Goal: Information Seeking & Learning: Learn about a topic

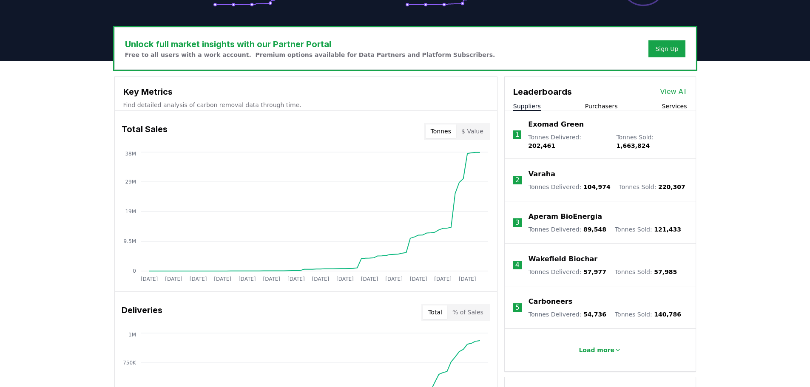
scroll to position [255, 0]
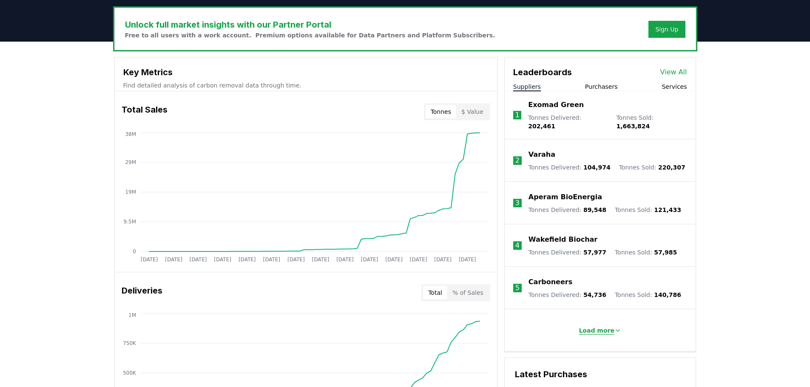
click at [595, 327] on p "Load more" at bounding box center [597, 331] width 36 height 9
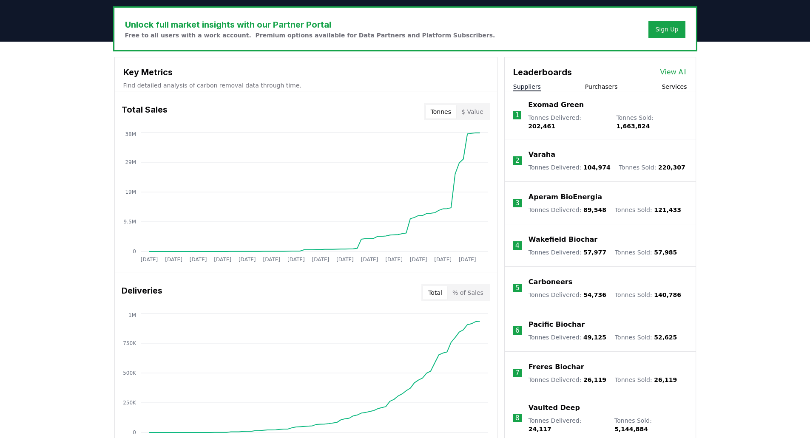
scroll to position [0, 0]
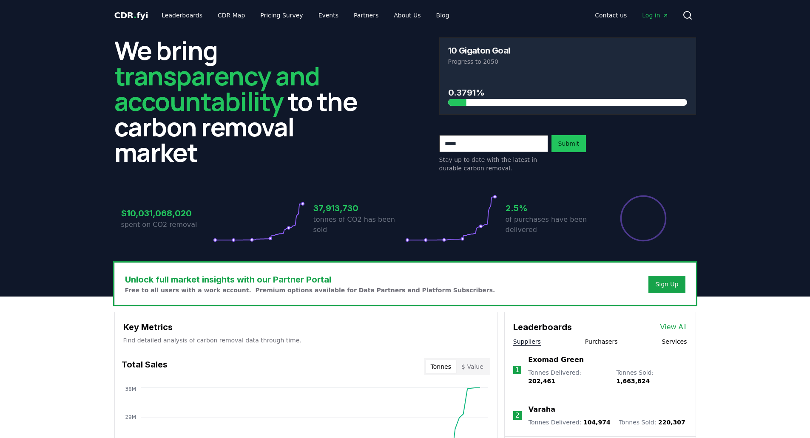
click at [611, 185] on div "$10,031,068,020 spent on CO2 removal 37,913,730 tonnes of CO2 has been sold 2.5…" at bounding box center [405, 213] width 582 height 71
click at [677, 338] on button "Services" at bounding box center [674, 342] width 25 height 9
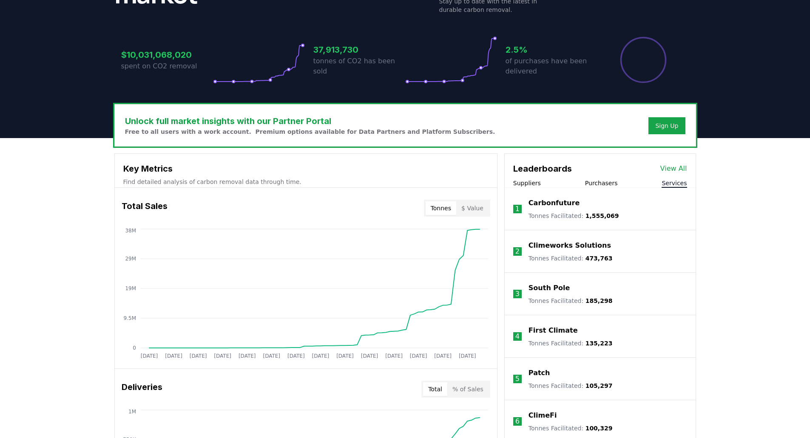
scroll to position [170, 0]
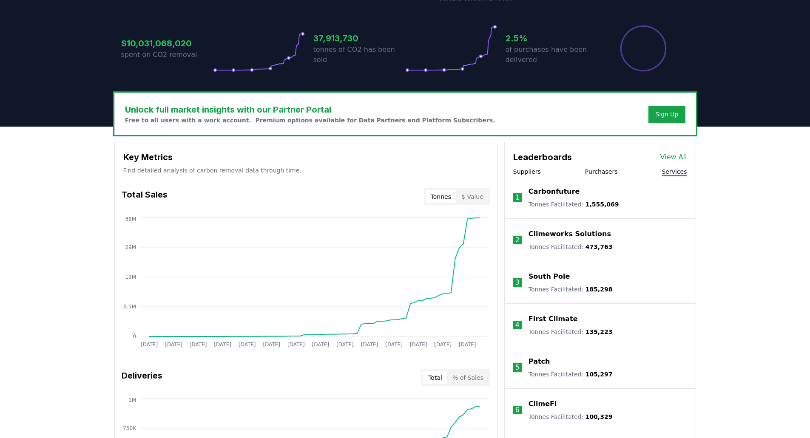
click at [541, 171] on div "Suppliers Purchasers Services" at bounding box center [600, 172] width 191 height 9
click at [535, 170] on button "Suppliers" at bounding box center [527, 172] width 28 height 9
click at [591, 170] on button "Purchasers" at bounding box center [601, 172] width 33 height 9
click at [658, 171] on div "Suppliers Purchasers Services" at bounding box center [600, 172] width 191 height 9
click at [667, 172] on button "Services" at bounding box center [674, 172] width 25 height 9
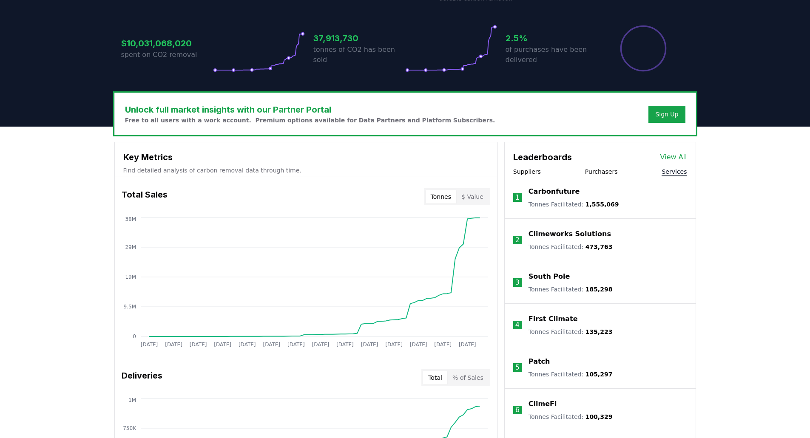
click at [529, 184] on li "1 Carbonfuture Tonnes Facilitated : 1,555,069" at bounding box center [600, 197] width 191 height 43
drag, startPoint x: 543, startPoint y: 174, endPoint x: 537, endPoint y: 166, distance: 10.6
click at [543, 173] on div "Suppliers Purchasers Services" at bounding box center [600, 172] width 191 height 9
click at [528, 171] on button "Suppliers" at bounding box center [527, 172] width 28 height 9
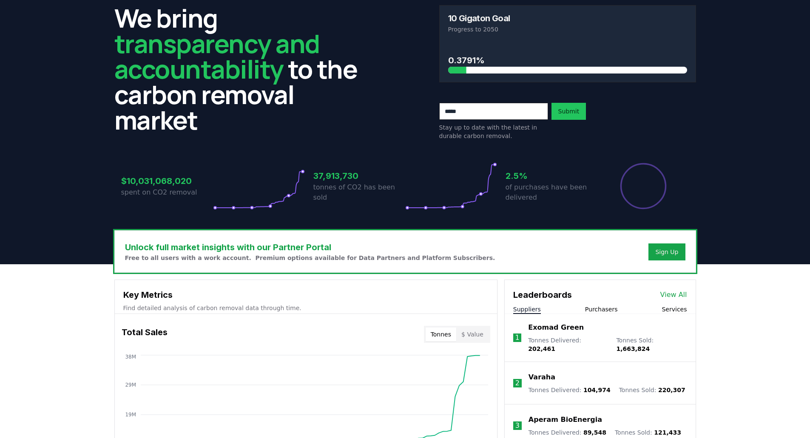
scroll to position [0, 0]
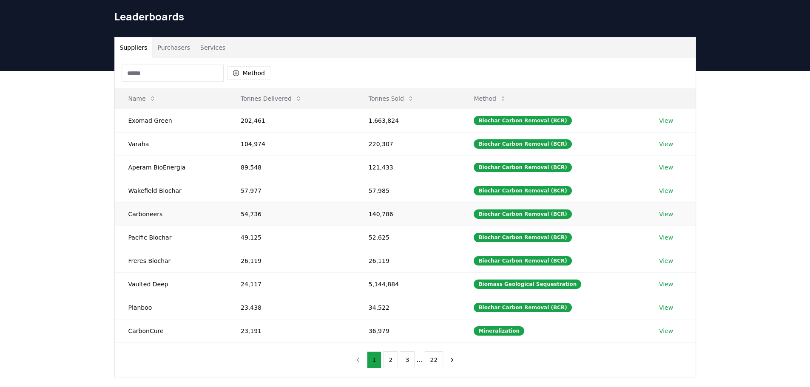
scroll to position [43, 0]
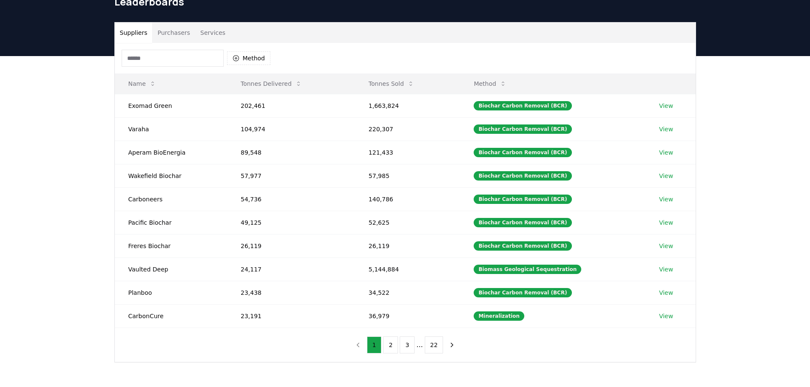
click at [178, 58] on input at bounding box center [173, 58] width 102 height 17
click at [242, 56] on button "Method" at bounding box center [249, 58] width 44 height 14
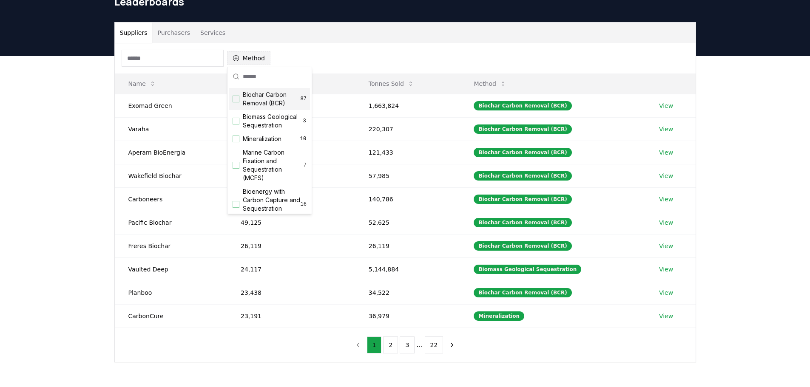
click at [242, 56] on button "Method" at bounding box center [249, 58] width 44 height 14
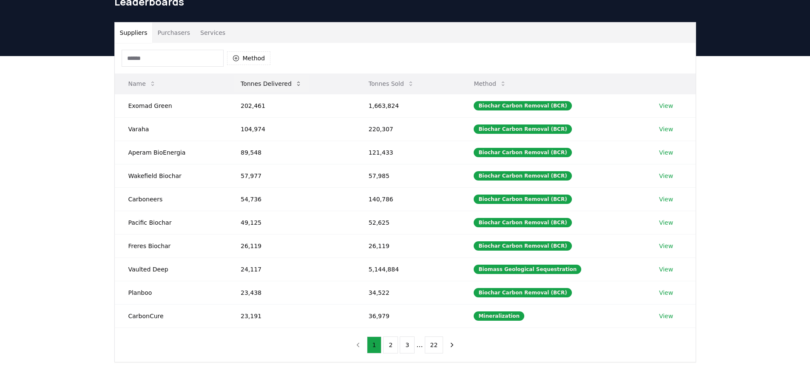
click at [262, 77] on button "Tonnes Delivered" at bounding box center [271, 83] width 75 height 17
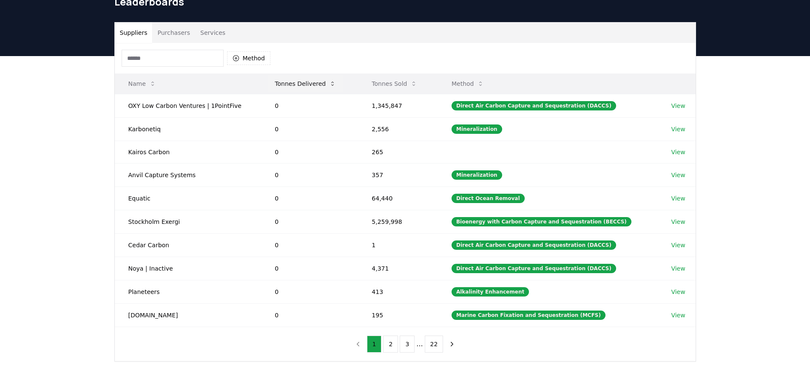
click at [293, 87] on button "Tonnes Delivered" at bounding box center [305, 83] width 75 height 17
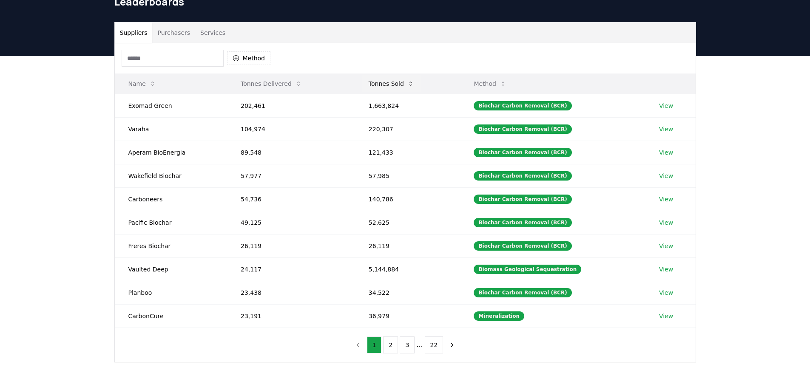
click at [393, 85] on button "Tonnes Sold" at bounding box center [391, 83] width 59 height 17
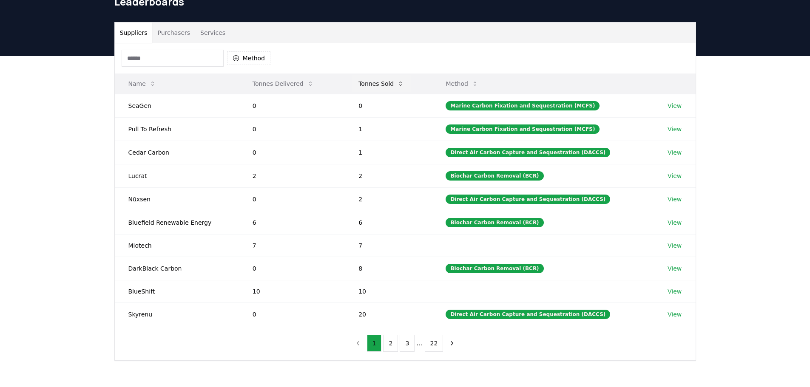
click at [393, 85] on button "Tonnes Sold" at bounding box center [381, 83] width 59 height 17
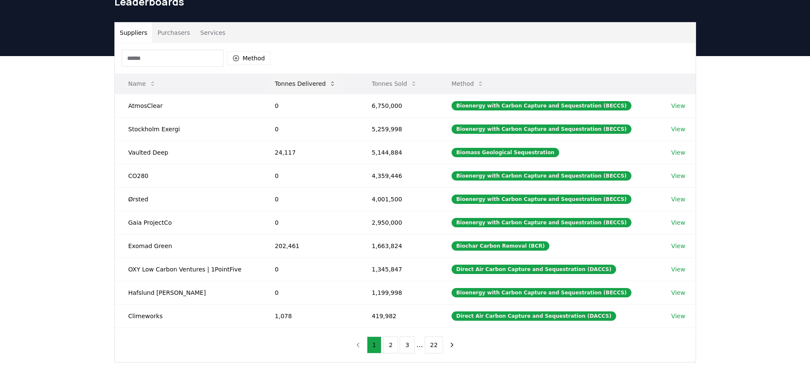
click at [319, 84] on button "Tonnes Delivered" at bounding box center [305, 83] width 75 height 17
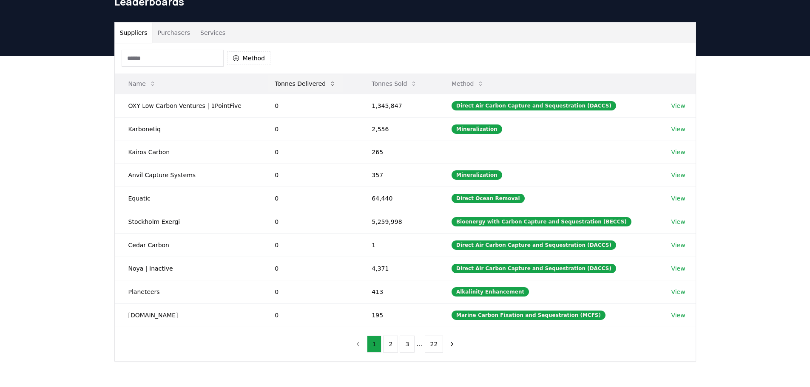
click at [319, 83] on button "Tonnes Delivered" at bounding box center [305, 83] width 75 height 17
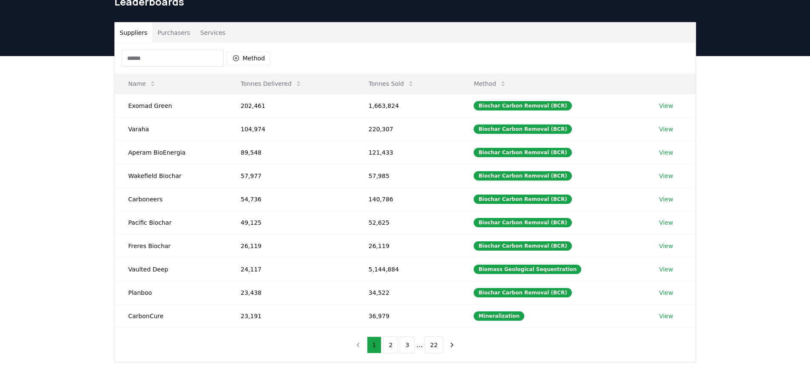
click at [177, 32] on button "Purchasers" at bounding box center [173, 33] width 43 height 20
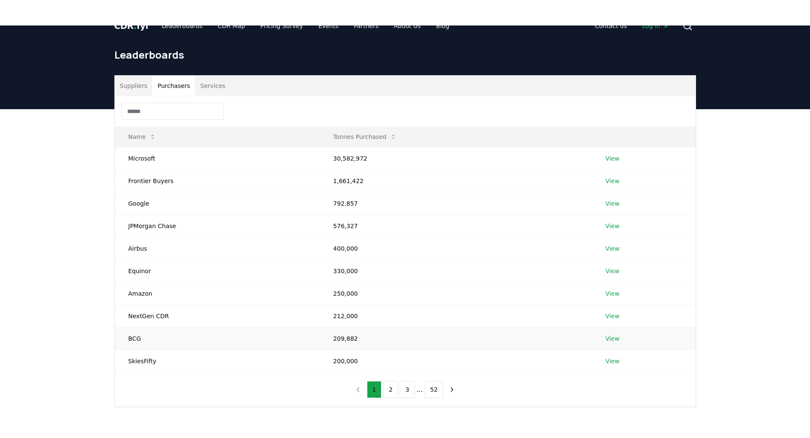
scroll to position [0, 0]
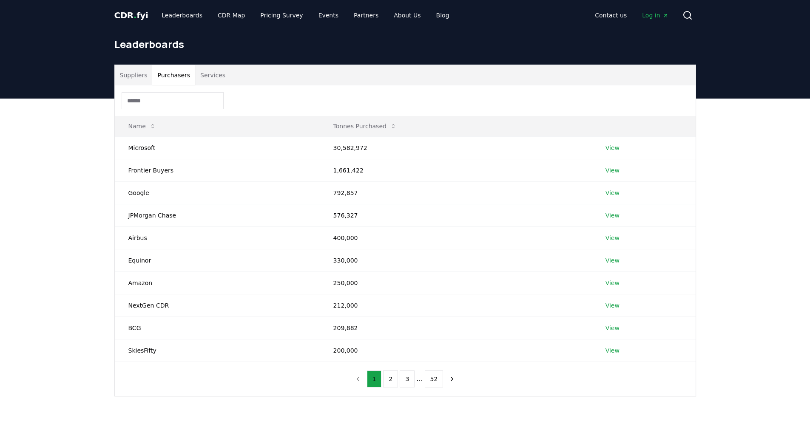
click at [137, 71] on button "Suppliers" at bounding box center [134, 75] width 38 height 20
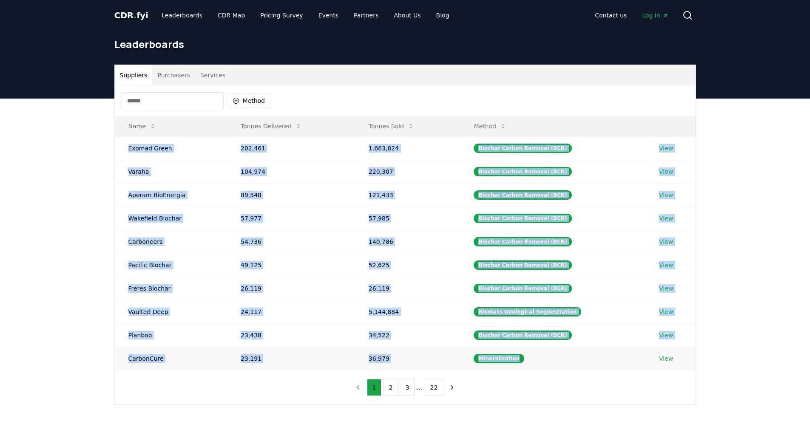
drag, startPoint x: 125, startPoint y: 151, endPoint x: 539, endPoint y: 362, distance: 464.8
click at [539, 362] on tbody "Exomad Green 202,461 1,663,824 Biochar Carbon Removal (BCR) View Varaha 104,974…" at bounding box center [405, 253] width 581 height 234
copy tbody "Exomad Green 202,461 1,663,824 Biochar Carbon Removal (BCR) View Varaha 104,974…"
click at [394, 387] on button "2" at bounding box center [390, 387] width 15 height 17
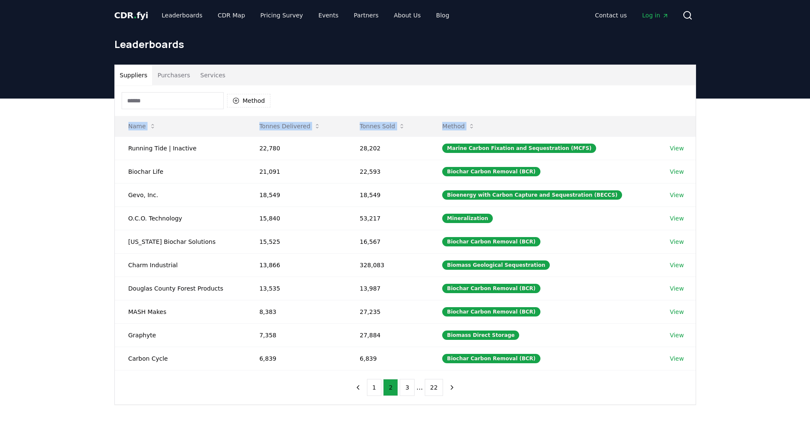
drag, startPoint x: 128, startPoint y: 148, endPoint x: 692, endPoint y: 373, distance: 608.2
click at [692, 373] on div "Method Name Tonnes Delivered Tonnes Sold Method Running Tide | Inactive 22,780 …" at bounding box center [405, 244] width 581 height 319
copy thead "Name Tonnes Delivered Tonnes Sold Method"
drag, startPoint x: 317, startPoint y: 379, endPoint x: 398, endPoint y: 387, distance: 81.1
click at [317, 379] on div "Method Name Tonnes Delivered Tonnes Sold Method Running Tide | Inactive 22,780 …" at bounding box center [405, 244] width 581 height 319
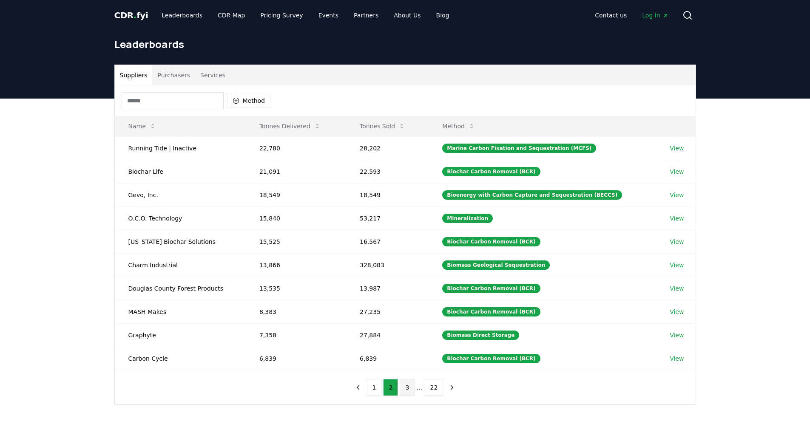
click at [407, 386] on button "3" at bounding box center [407, 387] width 15 height 17
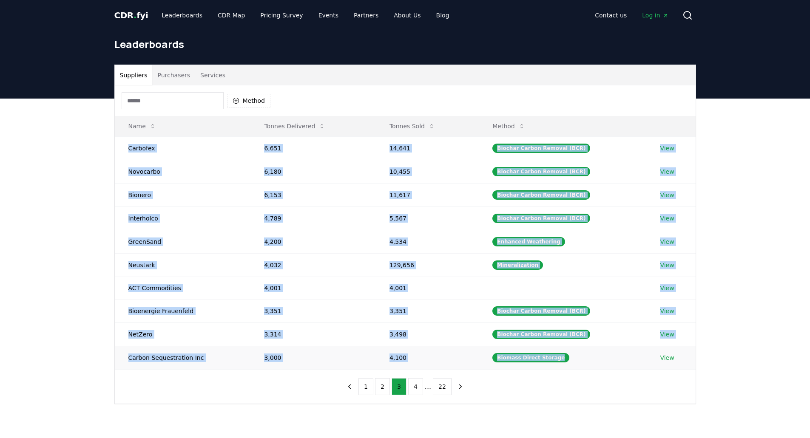
drag, startPoint x: 128, startPoint y: 146, endPoint x: 571, endPoint y: 361, distance: 492.6
click at [571, 361] on tbody "Carbofex 6,651 14,641 Biochar Carbon Removal (BCR) View Novocarbo 6,180 10,455 …" at bounding box center [405, 252] width 581 height 233
copy tbody "Carbofex 6,651 14,641 Biochar Carbon Removal (BCR) View Novocarbo 6,180 10,455 …"
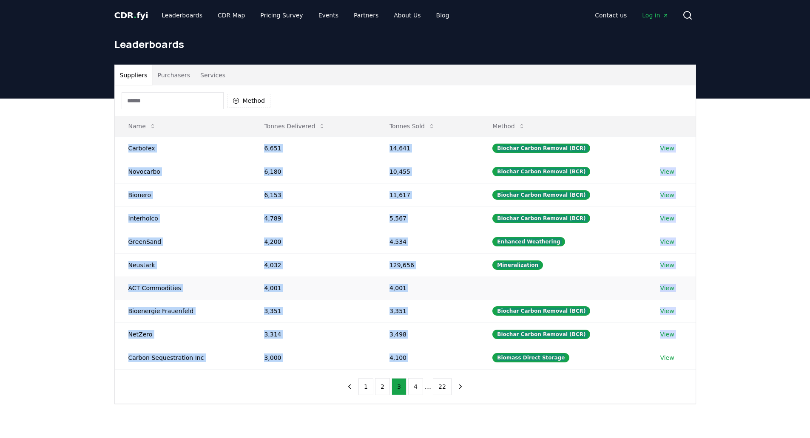
click at [523, 291] on td at bounding box center [563, 288] width 168 height 23
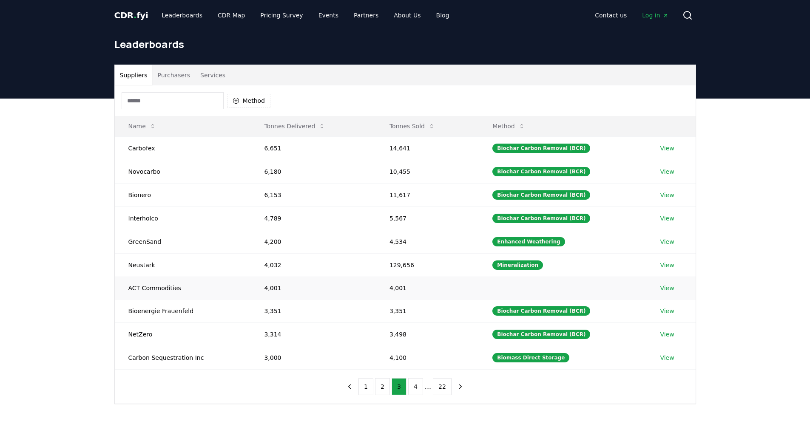
click at [485, 291] on td at bounding box center [563, 288] width 168 height 23
click at [378, 385] on button "2" at bounding box center [382, 386] width 15 height 17
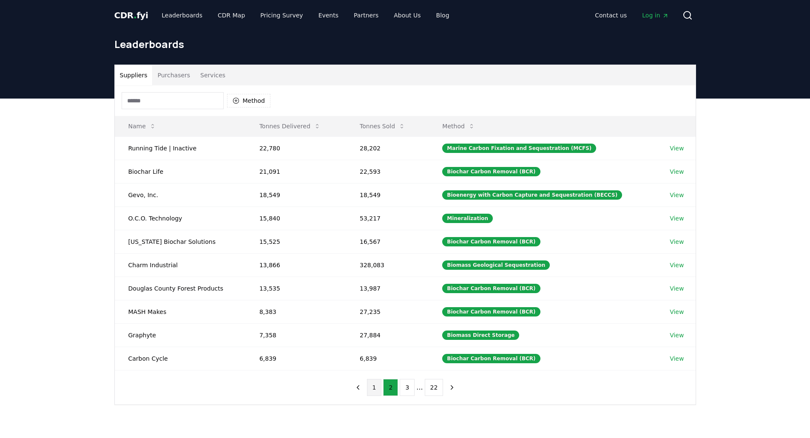
click at [376, 387] on button "1" at bounding box center [374, 387] width 15 height 17
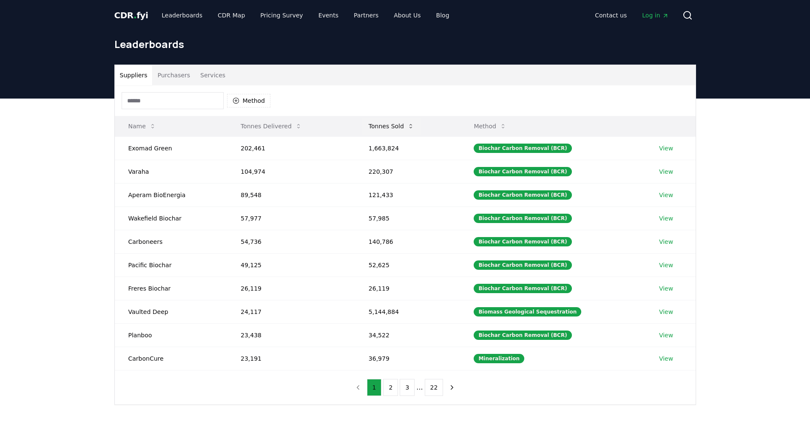
click at [380, 122] on button "Tonnes Sold" at bounding box center [391, 126] width 59 height 17
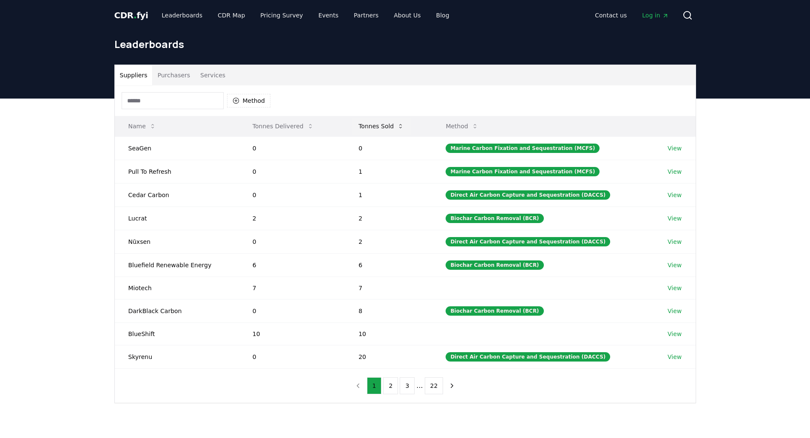
click at [380, 122] on button "Tonnes Sold" at bounding box center [381, 126] width 59 height 17
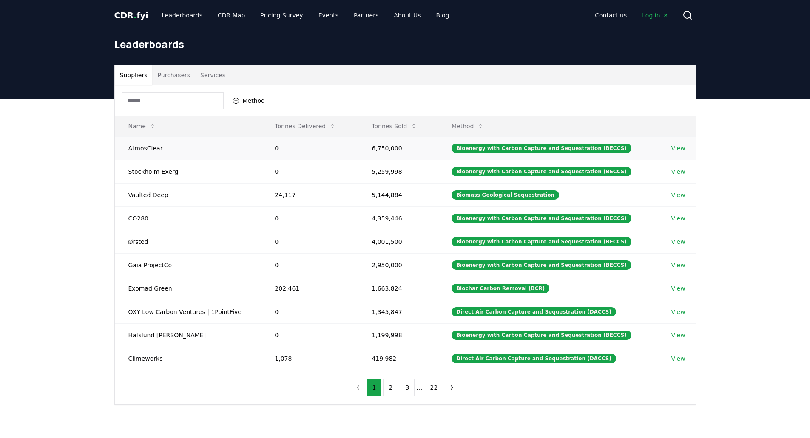
drag, startPoint x: 202, startPoint y: 205, endPoint x: 158, endPoint y: 143, distance: 75.6
click at [201, 205] on td "Vaulted Deep" at bounding box center [188, 194] width 147 height 23
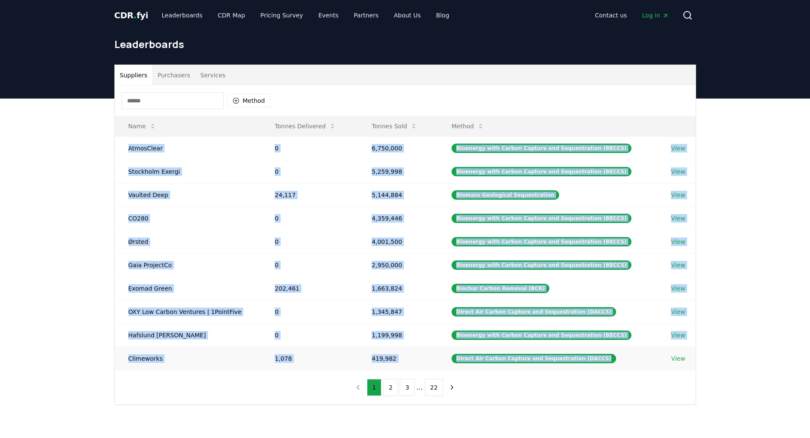
drag, startPoint x: 127, startPoint y: 147, endPoint x: 609, endPoint y: 359, distance: 527.0
click at [609, 359] on tbody "AtmosClear 0 6,750,000 Bioenergy with Carbon Capture and Sequestration (BECCS) …" at bounding box center [405, 253] width 581 height 234
copy tbody "AtmosClear 0 6,750,000 Bioenergy with Carbon Capture and Sequestration (BECCS) …"
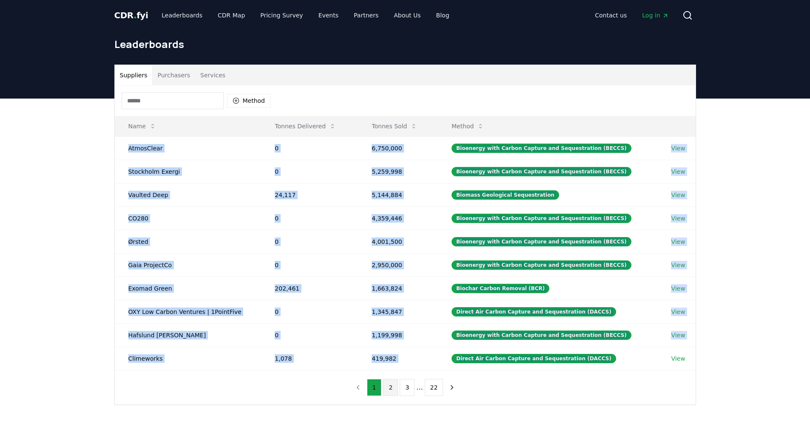
click at [396, 382] on button "2" at bounding box center [390, 387] width 15 height 17
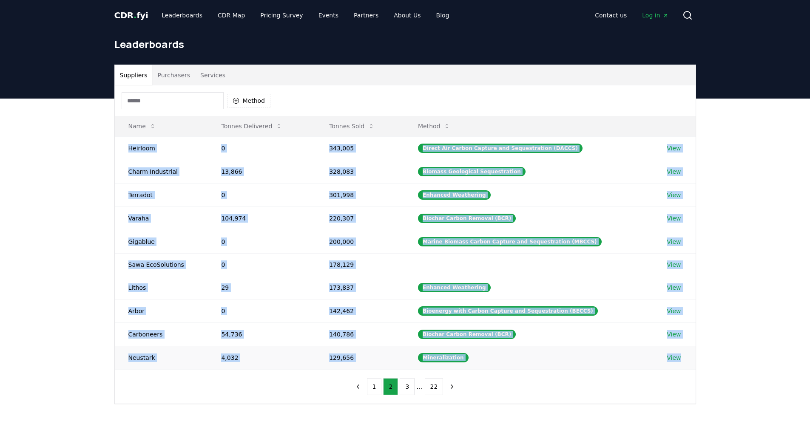
drag, startPoint x: 125, startPoint y: 148, endPoint x: 679, endPoint y: 363, distance: 594.2
click at [679, 363] on tbody "Heirloom 0 343,005 Direct Air Carbon Capture and Sequestration (DACCS) View Cha…" at bounding box center [405, 252] width 581 height 233
copy tbody "Heirloom 0 343,005 Direct Air Carbon Capture and Sequestration (DACCS) View Cha…"
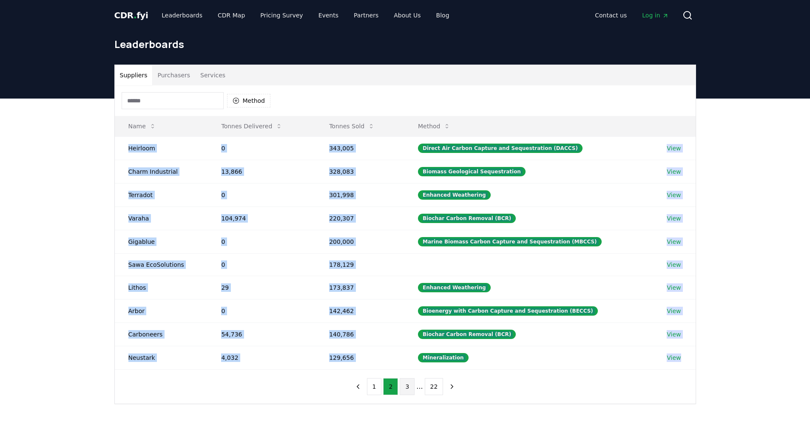
click at [405, 387] on button "3" at bounding box center [407, 386] width 15 height 17
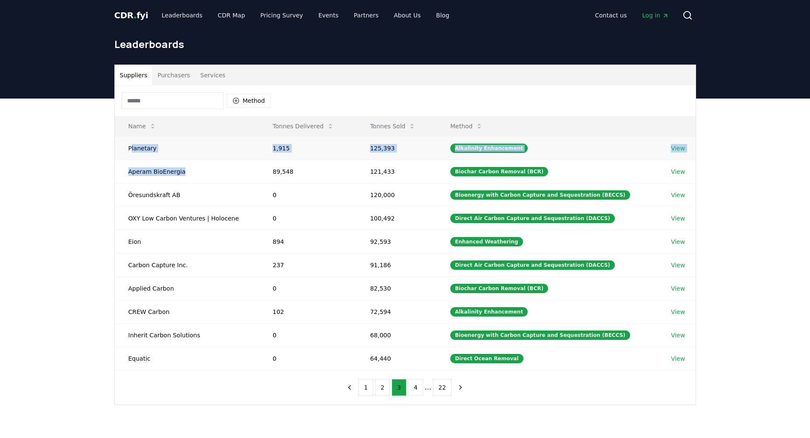
drag, startPoint x: 132, startPoint y: 155, endPoint x: 133, endPoint y: 147, distance: 8.1
click at [177, 162] on tbody "Planetary 1,915 125,393 Alkalinity Enhancement View Aperam BioEnergia 89,548 12…" at bounding box center [405, 253] width 581 height 234
click at [128, 147] on td "Planetary" at bounding box center [187, 147] width 145 height 23
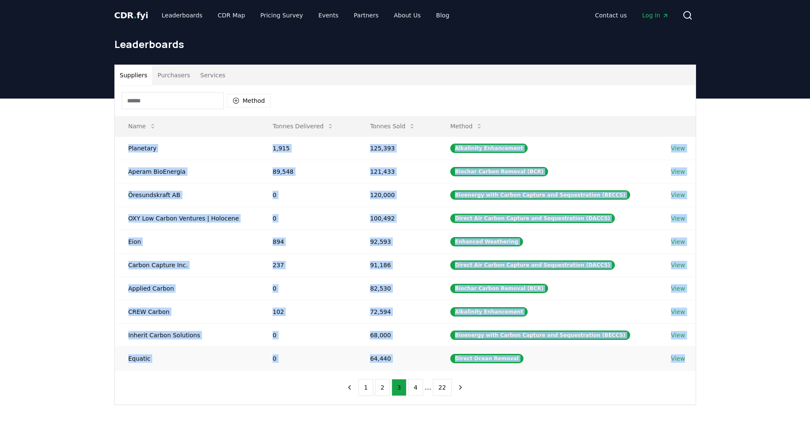
drag, startPoint x: 255, startPoint y: 172, endPoint x: 686, endPoint y: 359, distance: 470.4
click at [686, 359] on tbody "Planetary 1,915 125,393 Alkalinity Enhancement View Aperam BioEnergia 89,548 12…" at bounding box center [405, 253] width 581 height 234
copy tbody "Planetary 1,915 125,393 Alkalinity Enhancement View Aperam BioEnergia 89,548 12…"
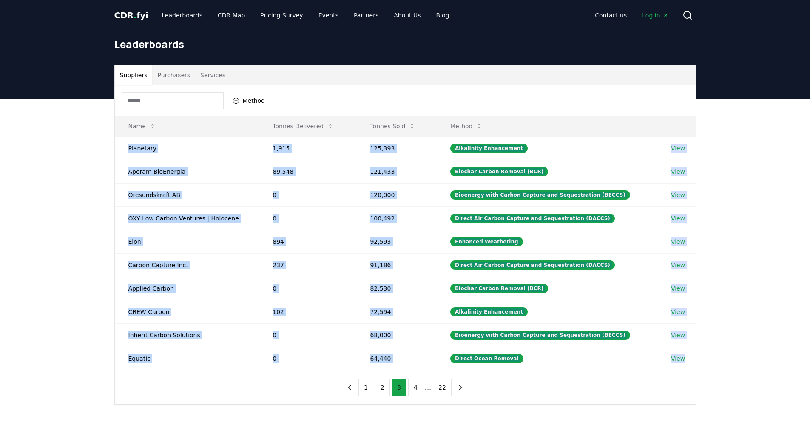
drag, startPoint x: 381, startPoint y: 384, endPoint x: 411, endPoint y: 379, distance: 29.8
click at [381, 384] on button "2" at bounding box center [382, 387] width 15 height 17
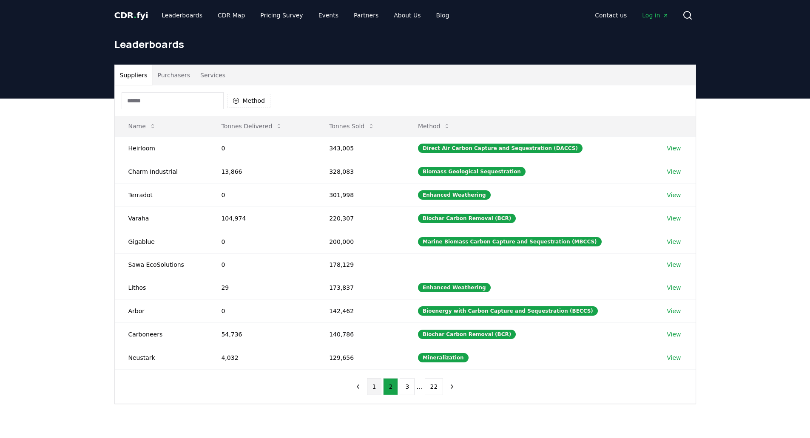
click at [381, 387] on button "1" at bounding box center [374, 386] width 15 height 17
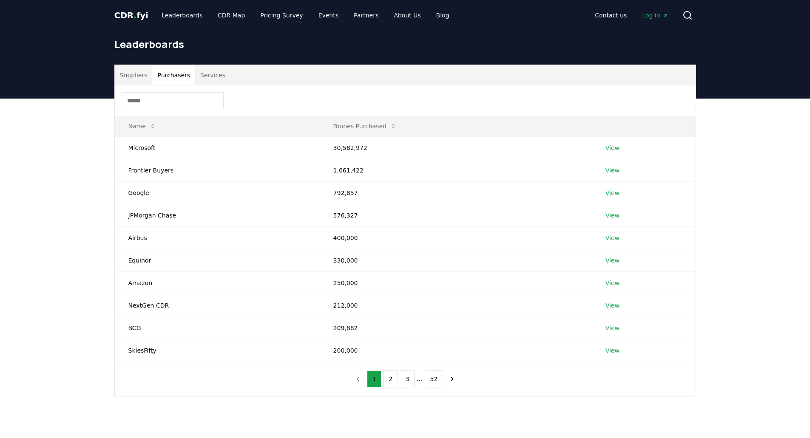
click at [168, 77] on button "Purchasers" at bounding box center [173, 75] width 43 height 20
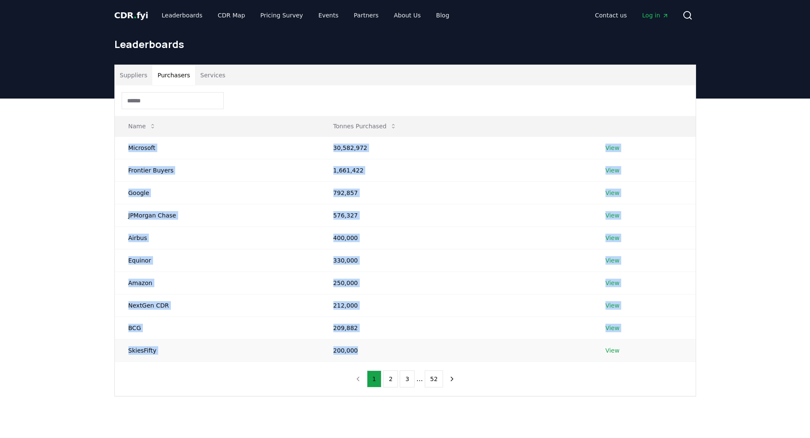
drag, startPoint x: 129, startPoint y: 148, endPoint x: 469, endPoint y: 354, distance: 397.8
click at [469, 354] on tbody "Microsoft 30,582,972 View Frontier Buyers 1,661,422 View Google 792,857 View JP…" at bounding box center [405, 248] width 581 height 225
copy tbody "Microsoft 30,582,972 View Frontier Buyers 1,661,422 View Google 792,857 View JP…"
drag, startPoint x: 390, startPoint y: 378, endPoint x: 359, endPoint y: 364, distance: 33.5
click at [390, 378] on button "2" at bounding box center [390, 379] width 15 height 17
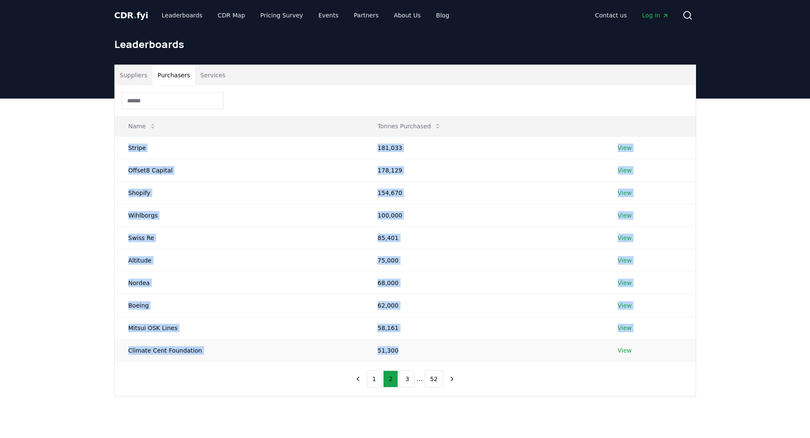
drag, startPoint x: 127, startPoint y: 144, endPoint x: 427, endPoint y: 347, distance: 362.8
click at [427, 347] on tbody "Stripe 181,033 View Offset8 Capital 178,129 View Shopify 154,670 View Wihlborgs…" at bounding box center [405, 248] width 581 height 225
copy tbody "Stripe 181,033 View Offset8 Capital 178,129 View Shopify 154,670 View Wihlborgs…"
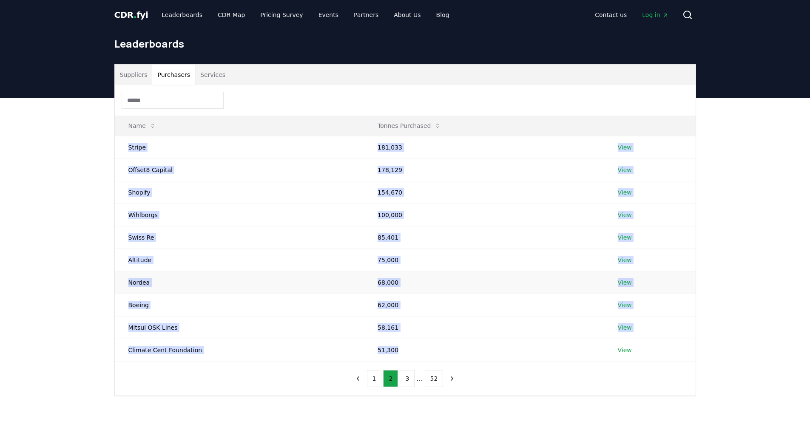
scroll to position [43, 0]
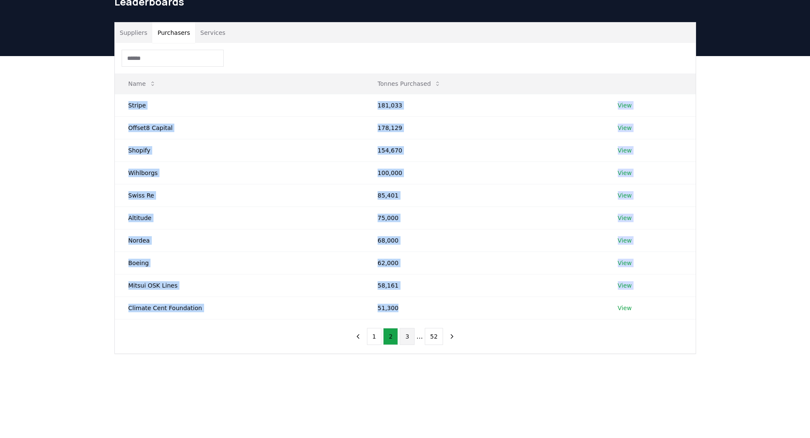
click at [407, 343] on button "3" at bounding box center [407, 336] width 15 height 17
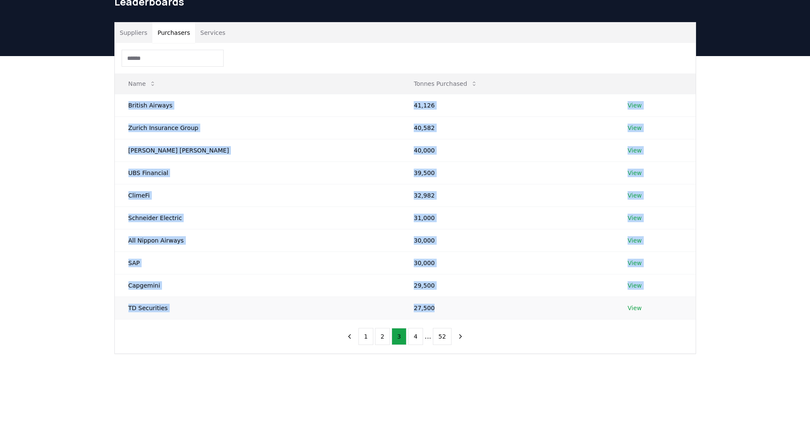
drag, startPoint x: 121, startPoint y: 104, endPoint x: 398, endPoint y: 310, distance: 345.5
click at [398, 310] on tbody "British Airways 41,126 View Zurich Insurance Group 40,582 View Morgan Stanley 4…" at bounding box center [405, 206] width 581 height 225
copy tbody "British Airways 41,126 View Zurich Insurance Group 40,582 View Morgan Stanley 4…"
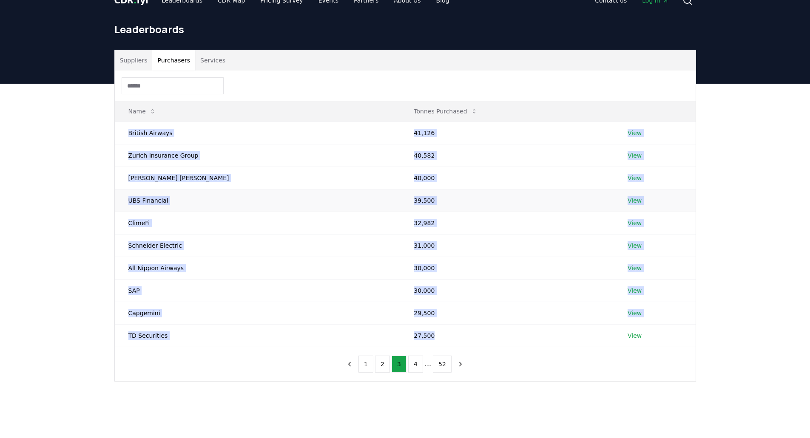
scroll to position [0, 0]
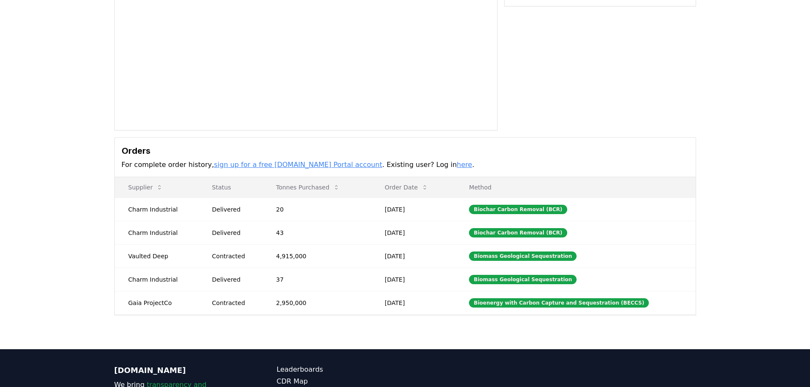
scroll to position [128, 0]
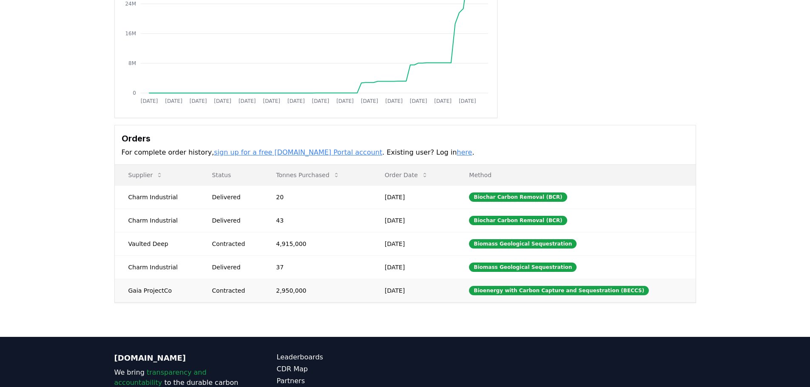
drag, startPoint x: 128, startPoint y: 291, endPoint x: 174, endPoint y: 289, distance: 46.4
drag, startPoint x: 119, startPoint y: 287, endPoint x: 130, endPoint y: 290, distance: 10.8
click at [130, 290] on td "Gaia ProjectCo" at bounding box center [157, 290] width 84 height 23
drag, startPoint x: 130, startPoint y: 290, endPoint x: 305, endPoint y: 293, distance: 175.7
click at [305, 293] on tr "Gaia ProjectCo Contracted 2,950,000 Jul 07, 2025 Bioenergy with Carbon Capture …" at bounding box center [405, 290] width 581 height 23
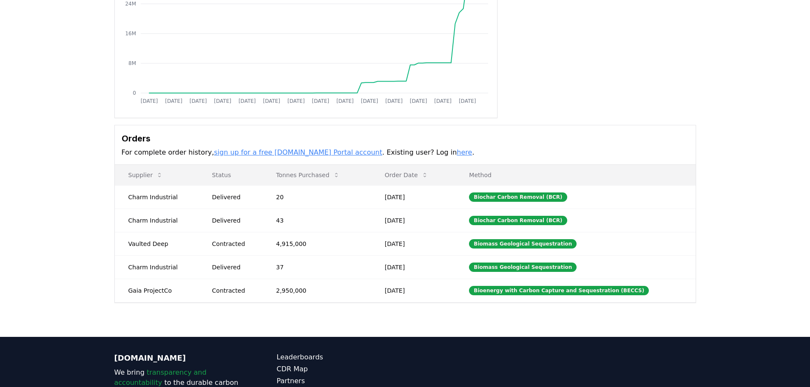
click at [303, 305] on div "Purchaser Metrics Purchases Jan 2019 Jul 2019 Jan 2020 Jul 2020 Jan 2021 Jul 20…" at bounding box center [405, 137] width 810 height 400
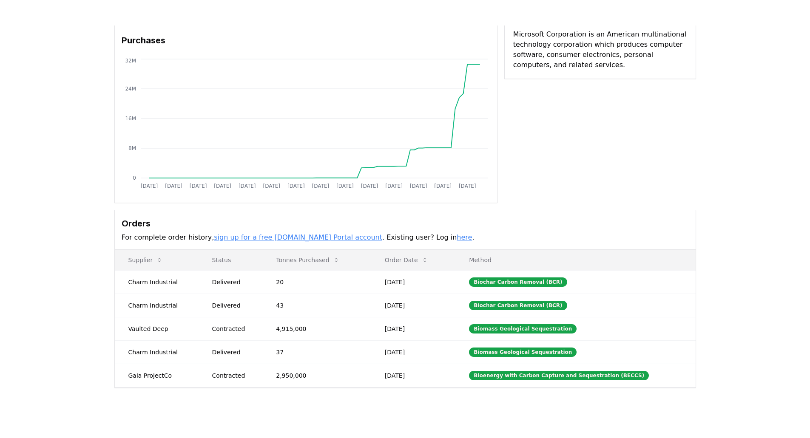
scroll to position [0, 0]
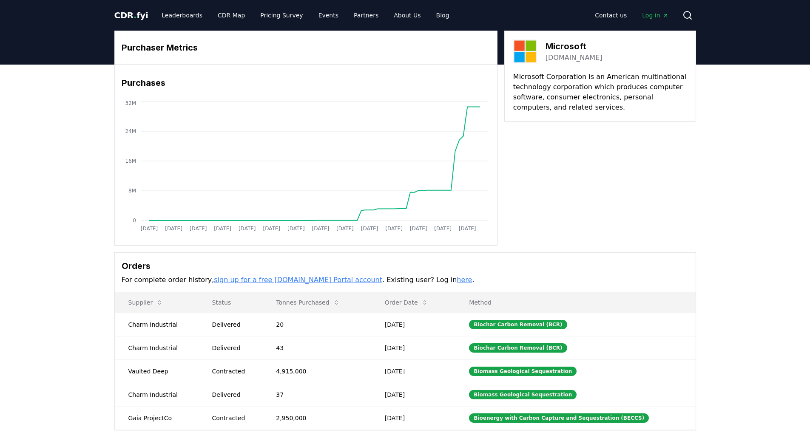
click at [669, 208] on div "Purchaser Metrics Purchases Jan 2019 Jul 2019 Jan 2020 Jul 2020 Jan 2021 Jul 20…" at bounding box center [405, 138] width 582 height 215
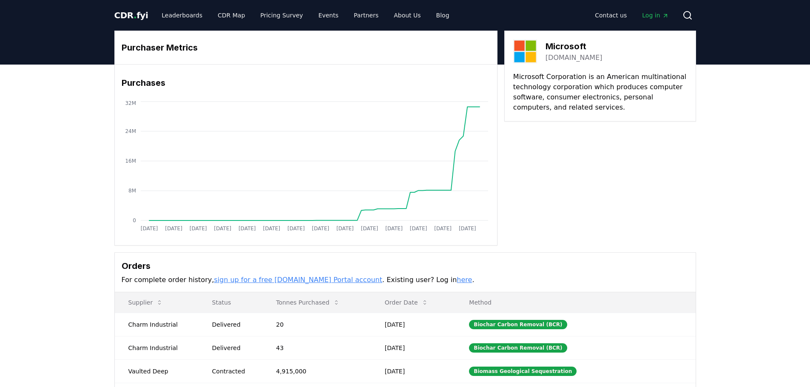
scroll to position [0, 0]
